Goal: Information Seeking & Learning: Learn about a topic

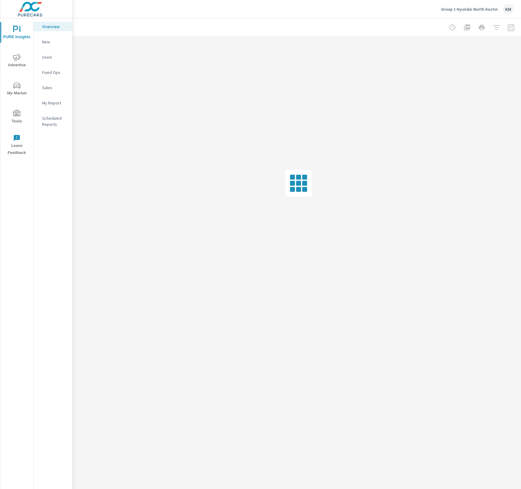
click at [482, 19] on div at bounding box center [298, 27] width 437 height 18
click at [483, 12] on div "Group 1 Hyundai North Austin KM" at bounding box center [477, 9] width 73 height 11
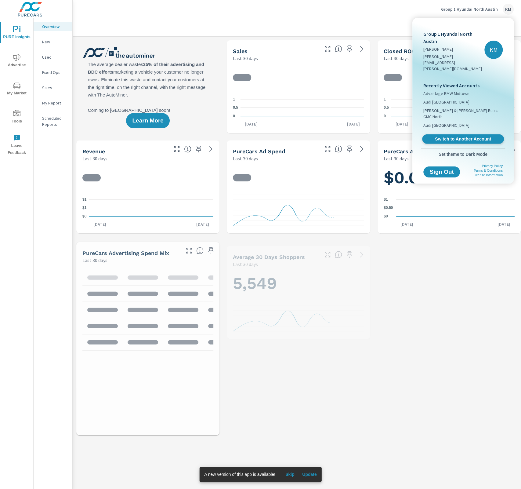
click at [471, 136] on span "Switch to Another Account" at bounding box center [462, 139] width 75 height 6
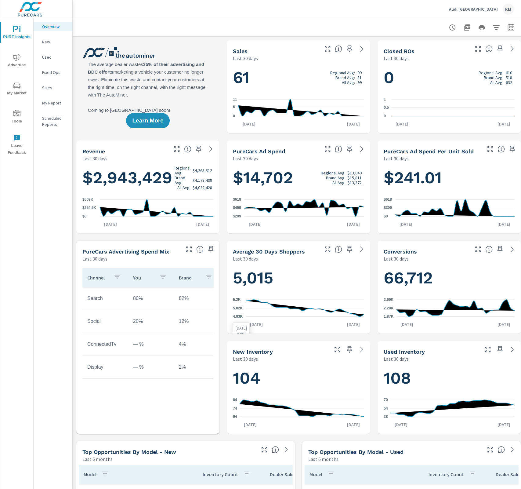
scroll to position [150, 0]
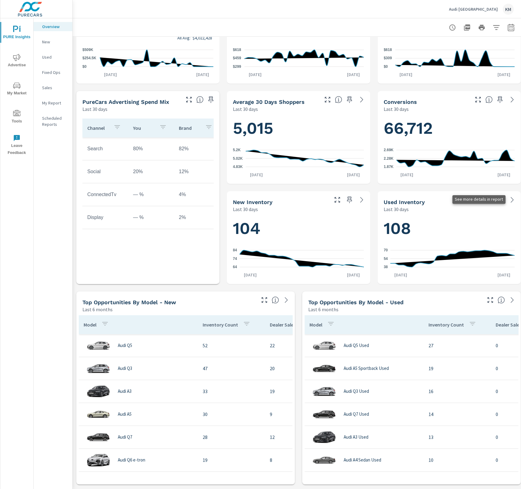
click at [511, 199] on icon at bounding box center [511, 199] width 7 height 7
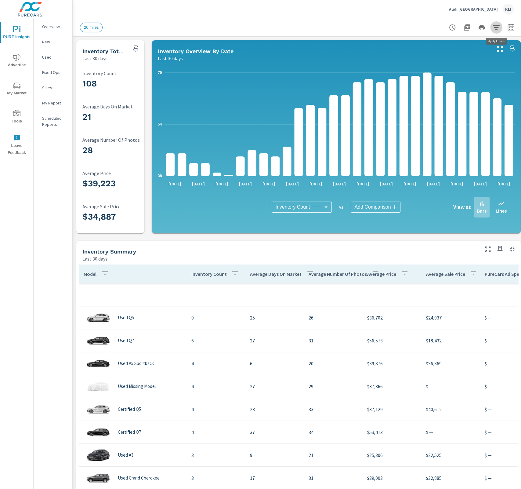
click at [494, 28] on icon "button" at bounding box center [496, 27] width 7 height 7
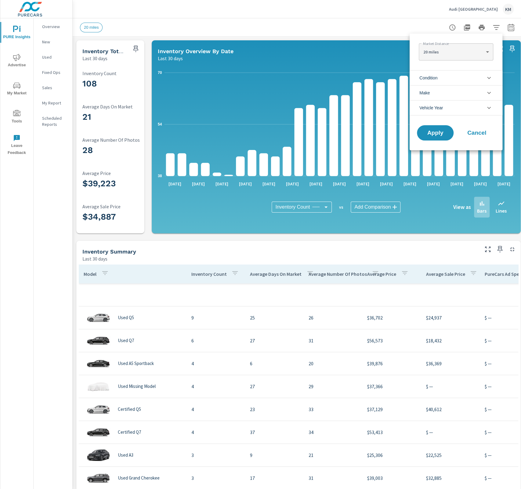
click at [434, 79] on span "Condition" at bounding box center [428, 77] width 18 height 15
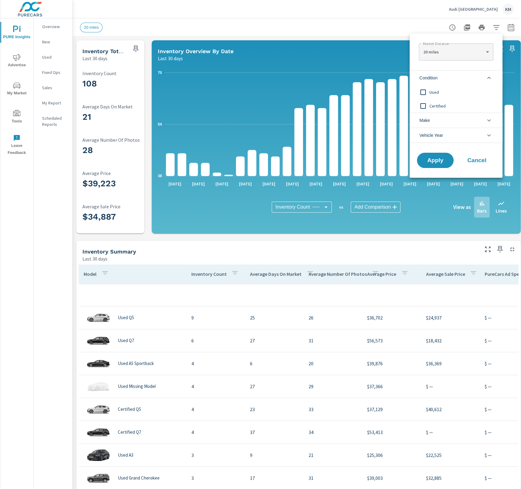
click at [341, 31] on div at bounding box center [260, 244] width 521 height 489
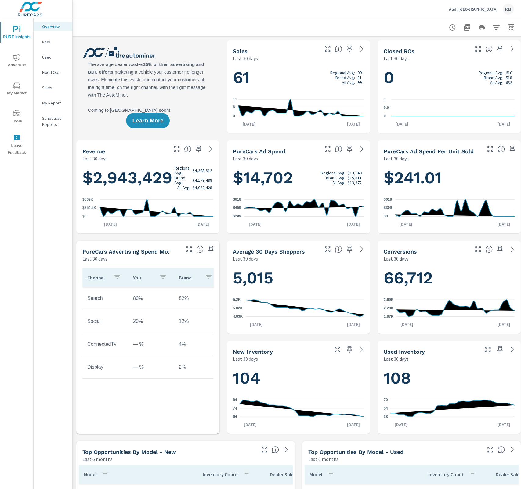
scroll to position [2, 0]
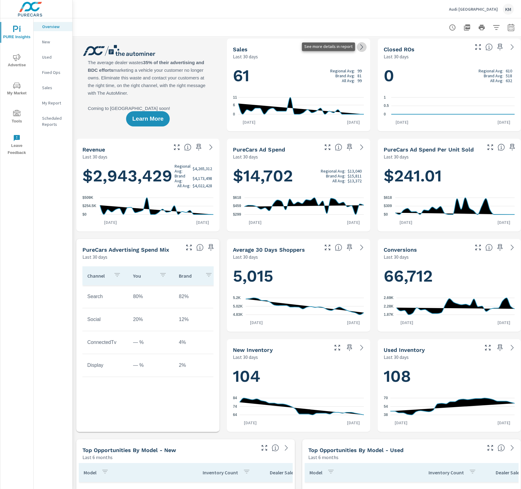
click at [361, 45] on icon at bounding box center [361, 46] width 7 height 7
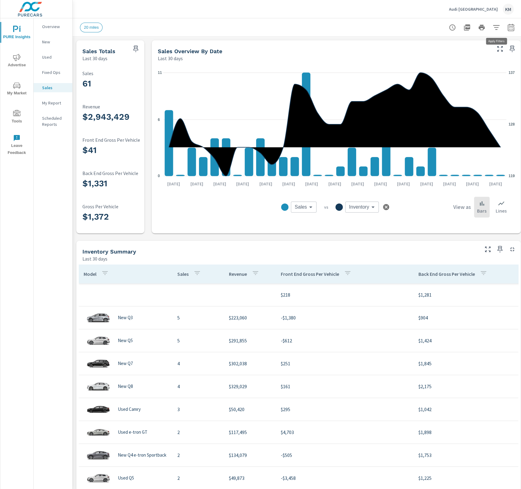
click at [496, 28] on icon "button" at bounding box center [496, 27] width 7 height 7
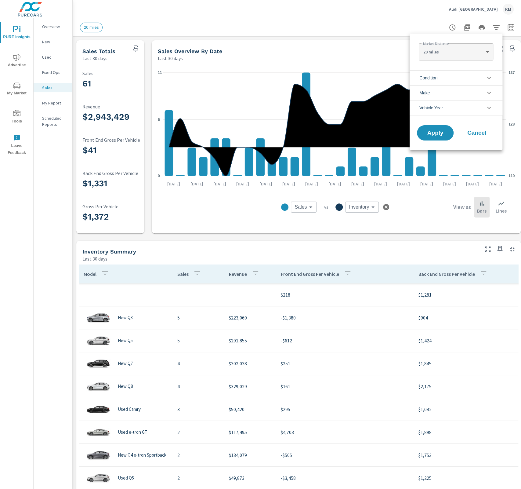
click at [473, 80] on li "Condition" at bounding box center [456, 77] width 93 height 15
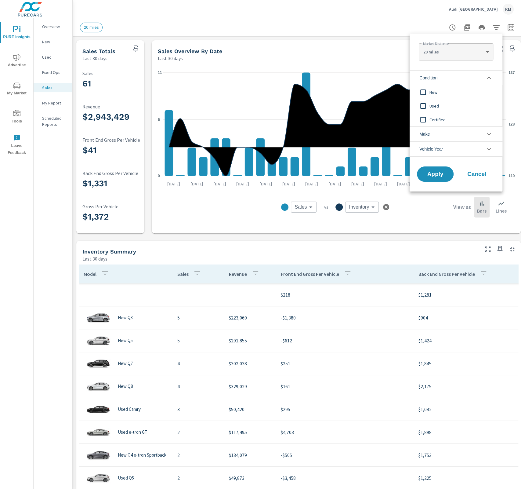
click at [437, 91] on span "New" at bounding box center [462, 91] width 67 height 7
click at [439, 109] on div "Used" at bounding box center [456, 106] width 92 height 14
click at [439, 119] on span "Certified" at bounding box center [462, 119] width 67 height 7
click at [436, 171] on span "Apply" at bounding box center [435, 174] width 25 height 6
